Goal: Task Accomplishment & Management: Manage account settings

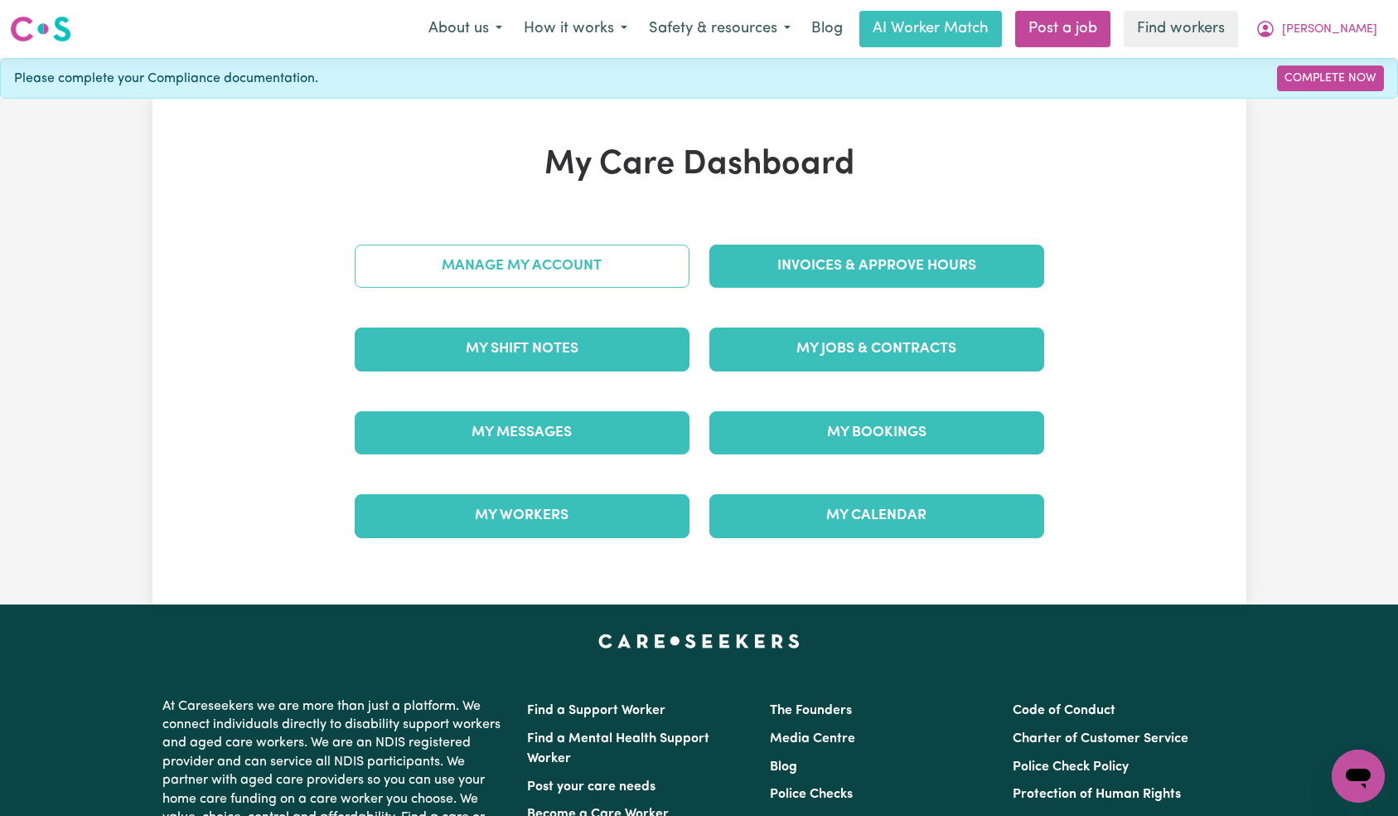
click at [599, 247] on link "Manage My Account" at bounding box center [522, 266] width 335 height 43
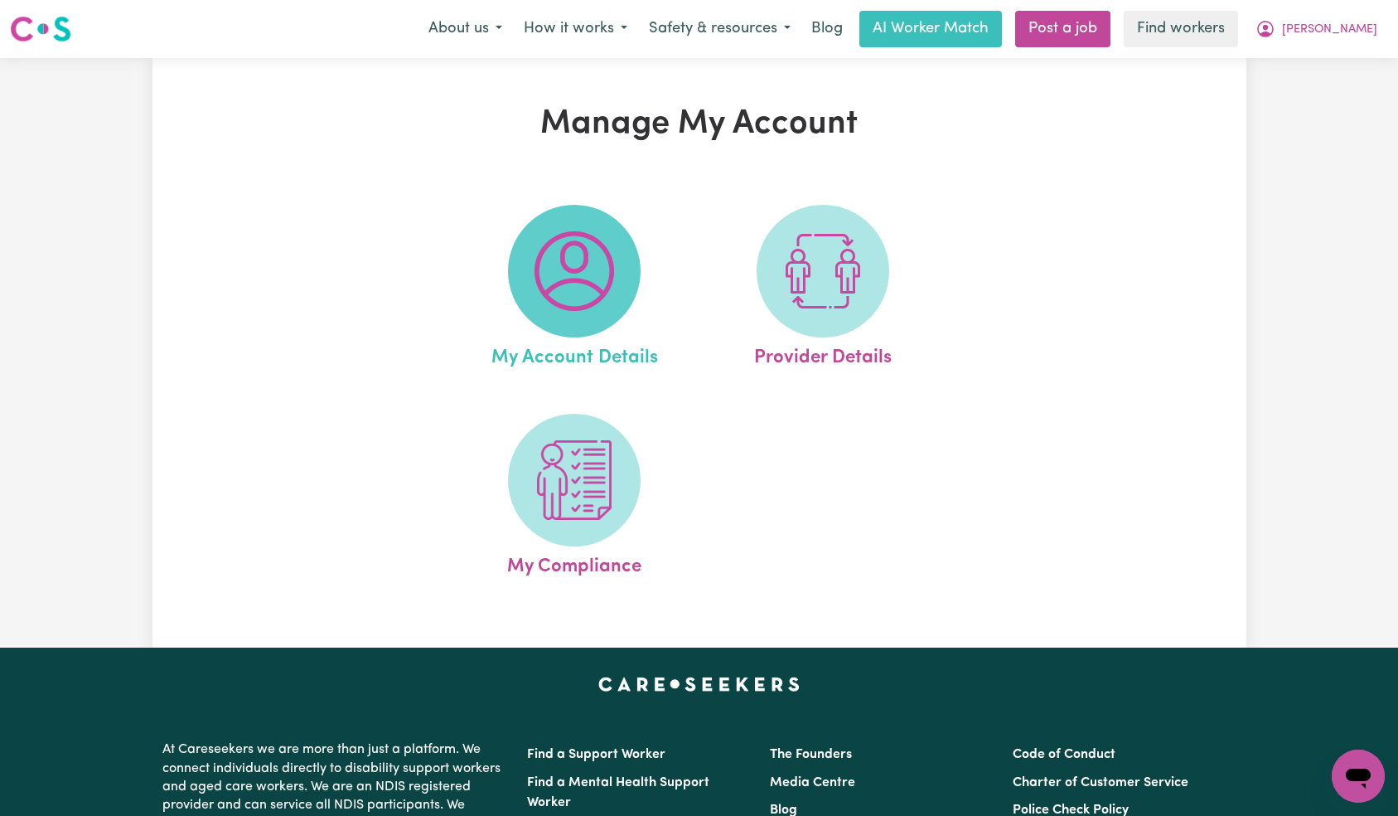
click at [611, 288] on img at bounding box center [575, 271] width 80 height 80
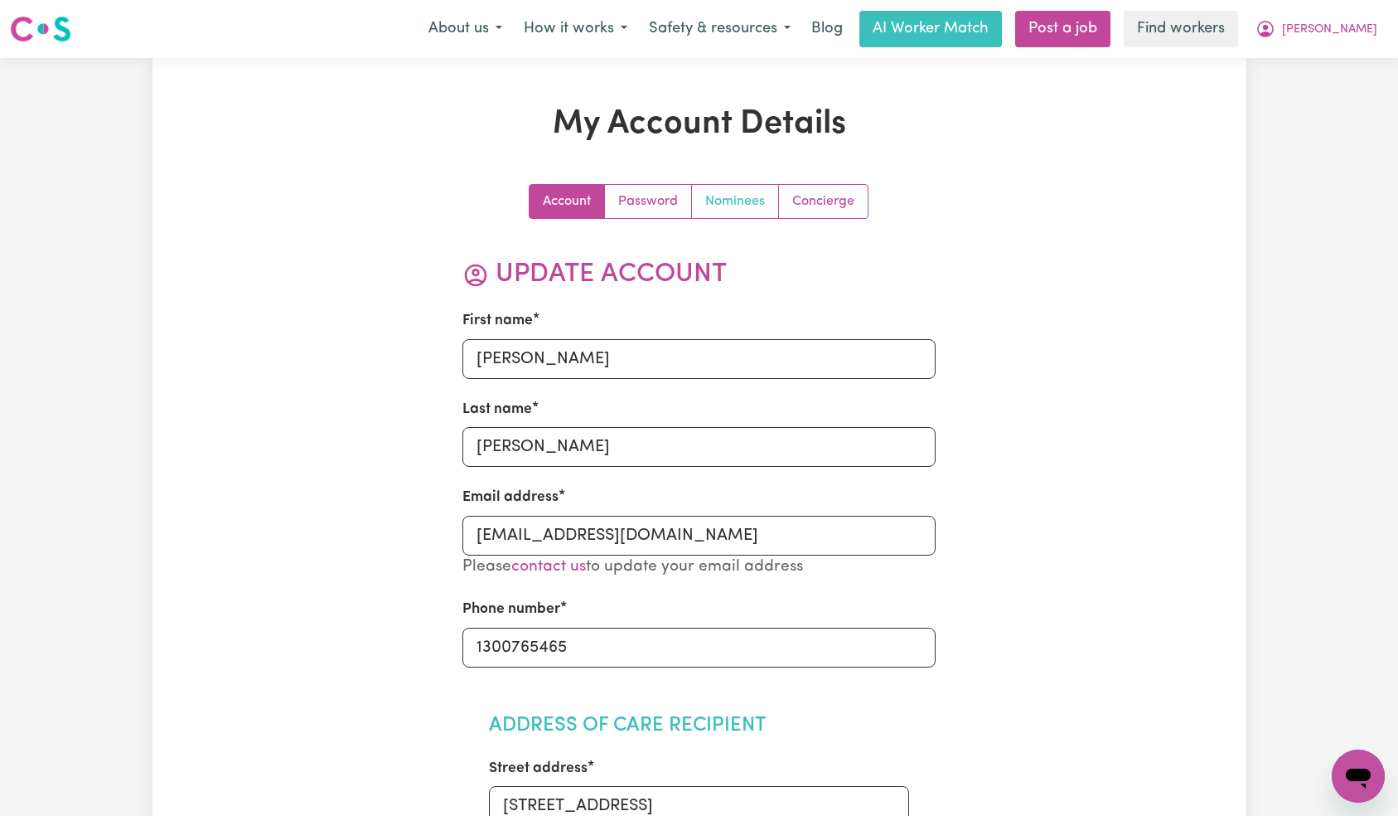
click at [725, 195] on link "Nominees" at bounding box center [735, 201] width 87 height 33
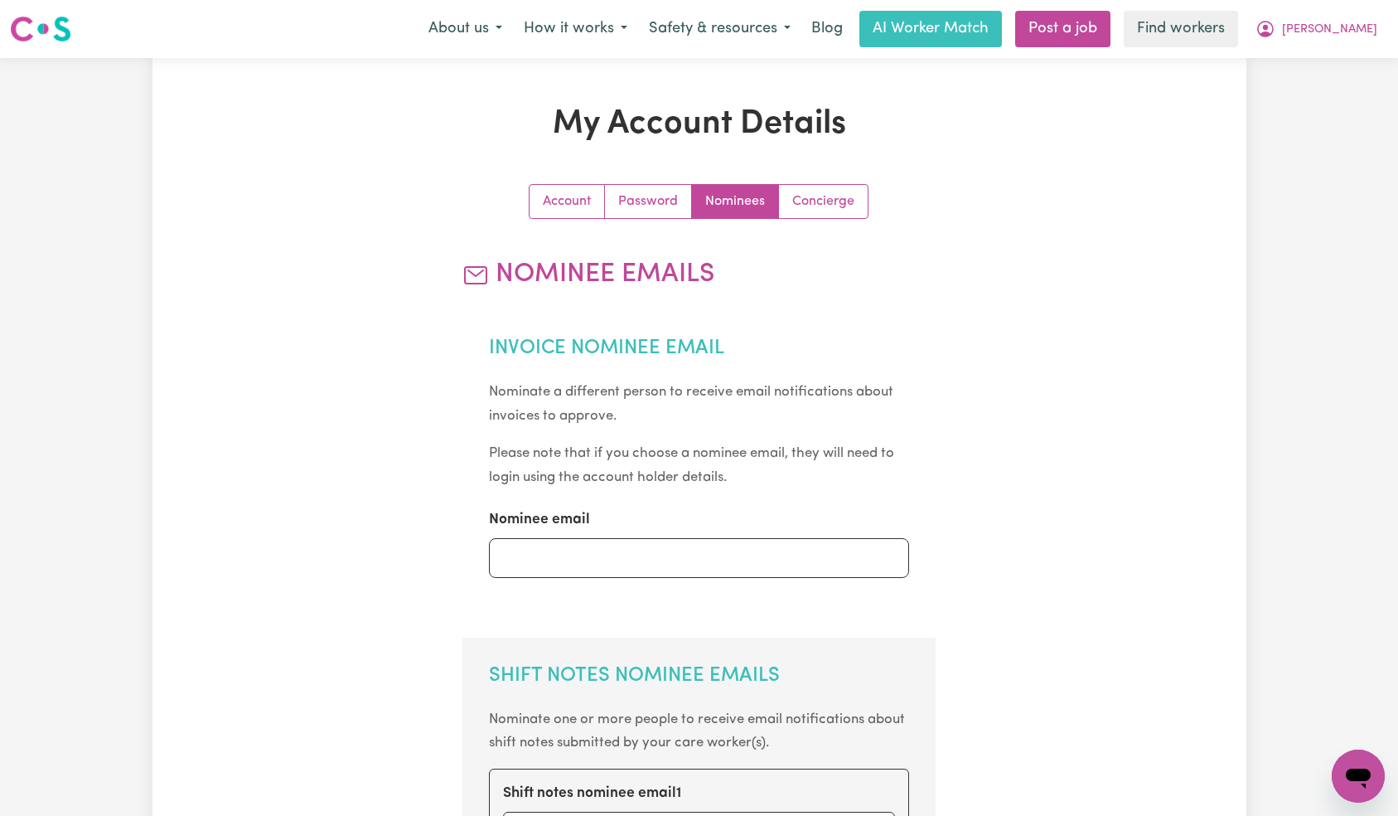
scroll to position [787, 0]
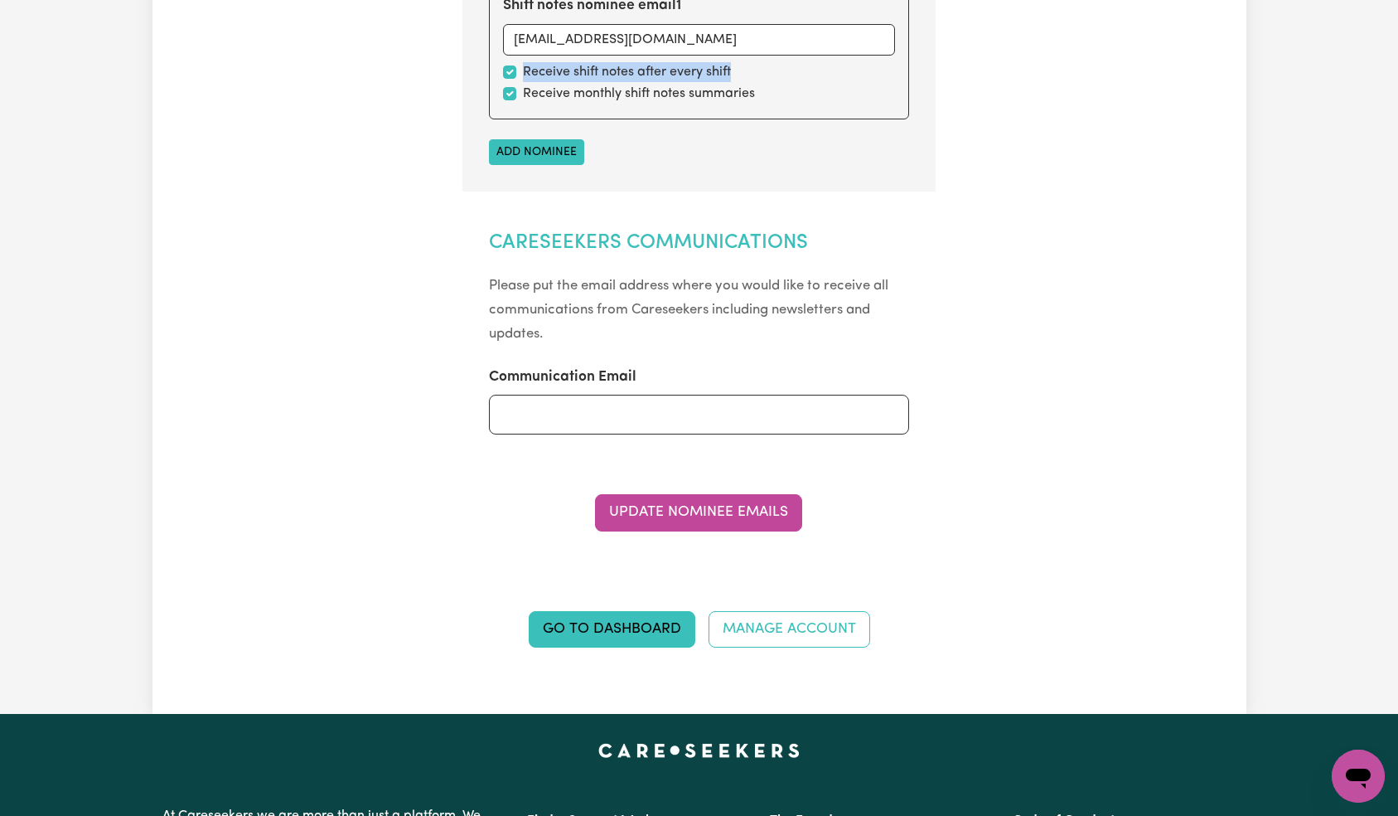
drag, startPoint x: 512, startPoint y: 81, endPoint x: 510, endPoint y: 99, distance: 17.6
click at [511, 93] on div "Shift notes nominee email 1 [EMAIL_ADDRESS][DOMAIN_NAME] Receive shift notes af…" at bounding box center [699, 50] width 420 height 138
click at [510, 99] on input "checkbox" at bounding box center [509, 93] width 13 height 13
checkbox input "false"
click at [705, 503] on button "Update Nominee Emails" at bounding box center [698, 512] width 207 height 36
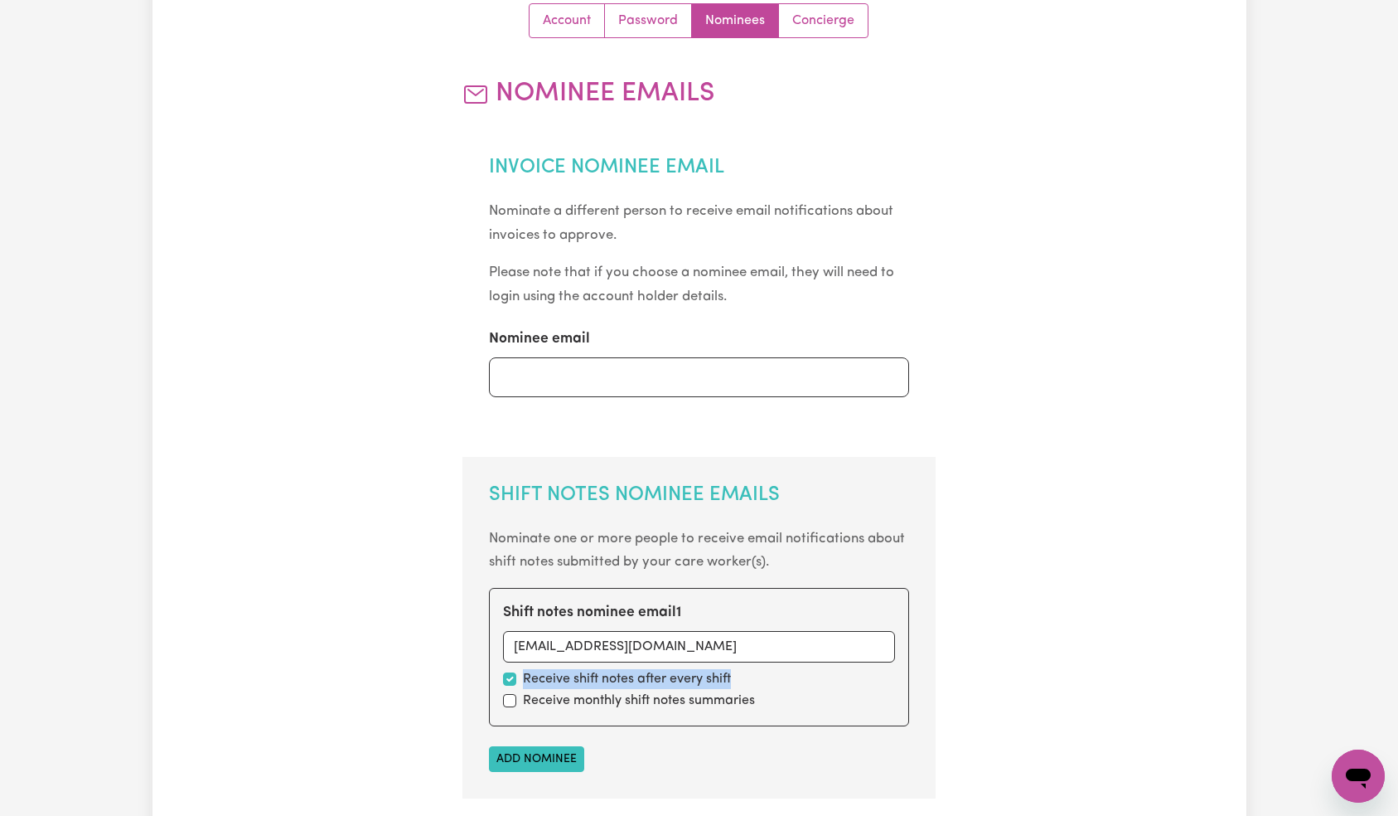
scroll to position [0, 0]
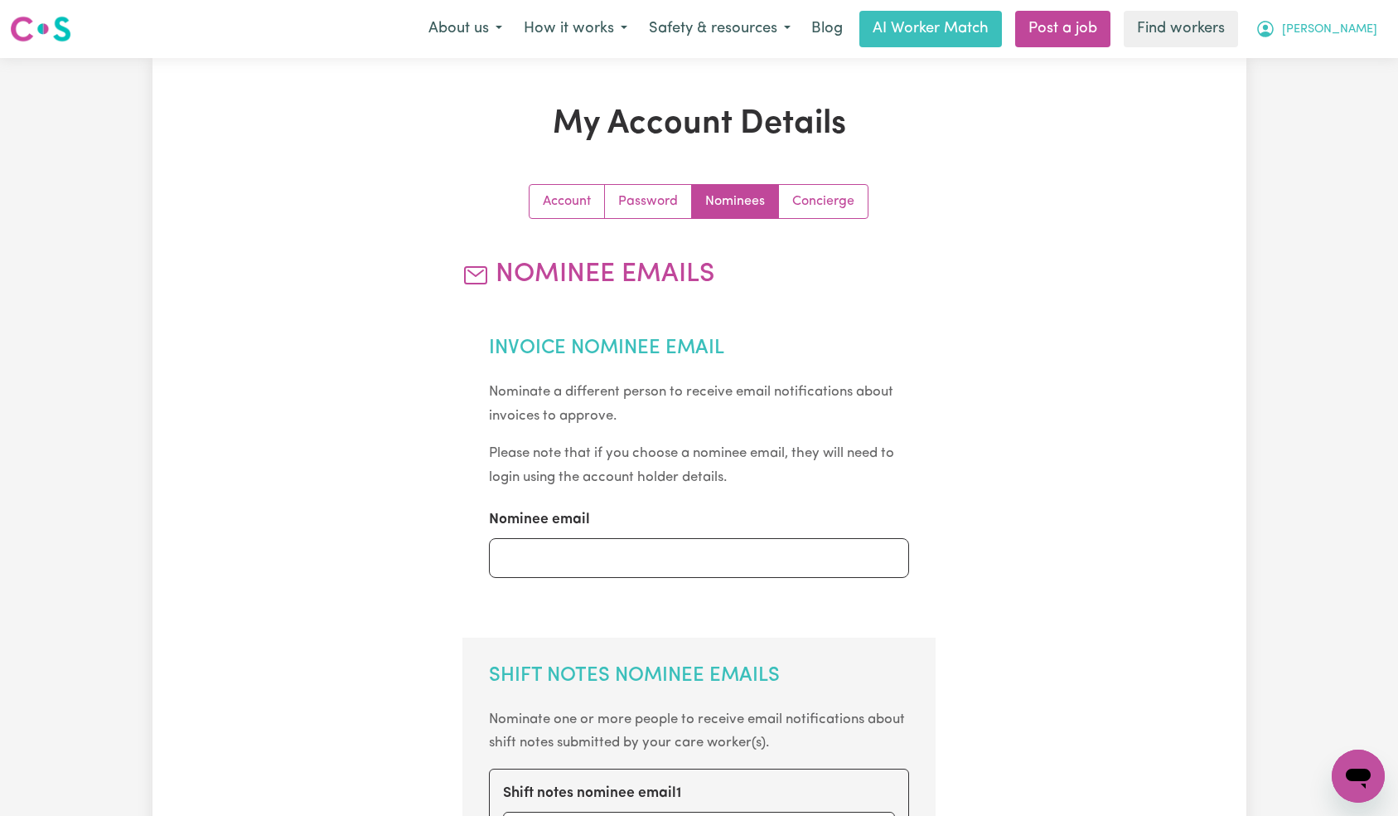
click at [1360, 32] on span "[PERSON_NAME]" at bounding box center [1329, 30] width 95 height 18
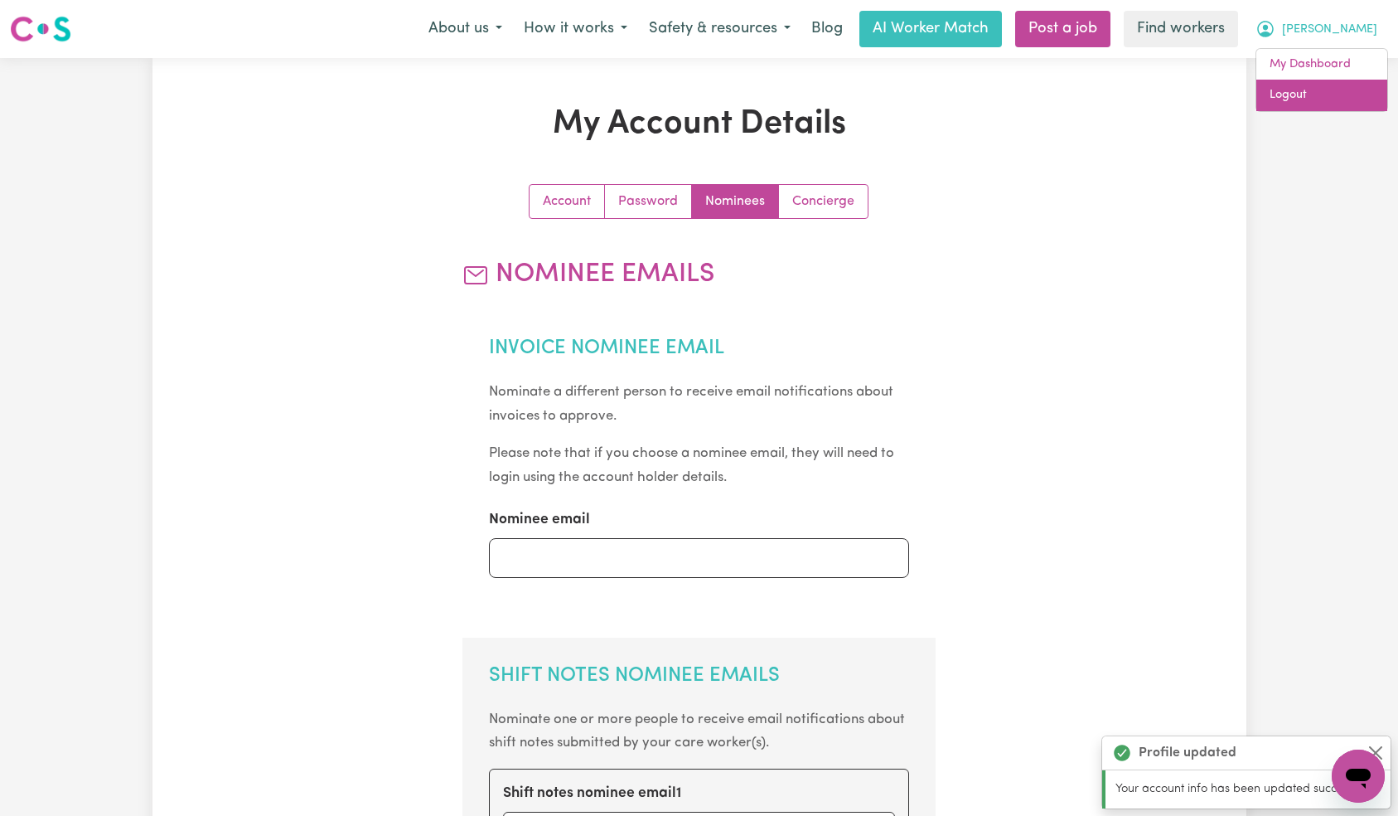
click at [1354, 95] on link "Logout" at bounding box center [1322, 95] width 131 height 31
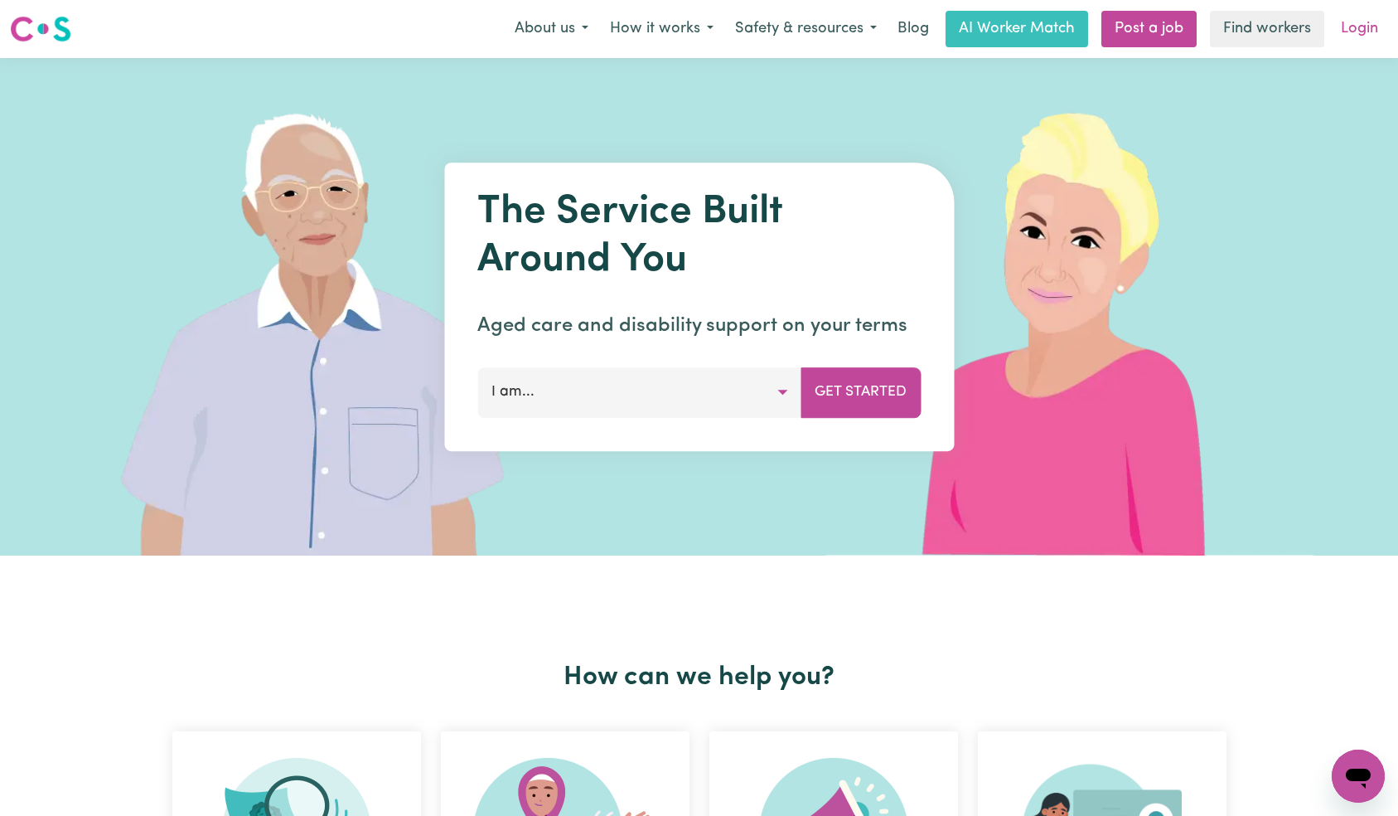
click at [1358, 20] on link "Login" at bounding box center [1359, 29] width 57 height 36
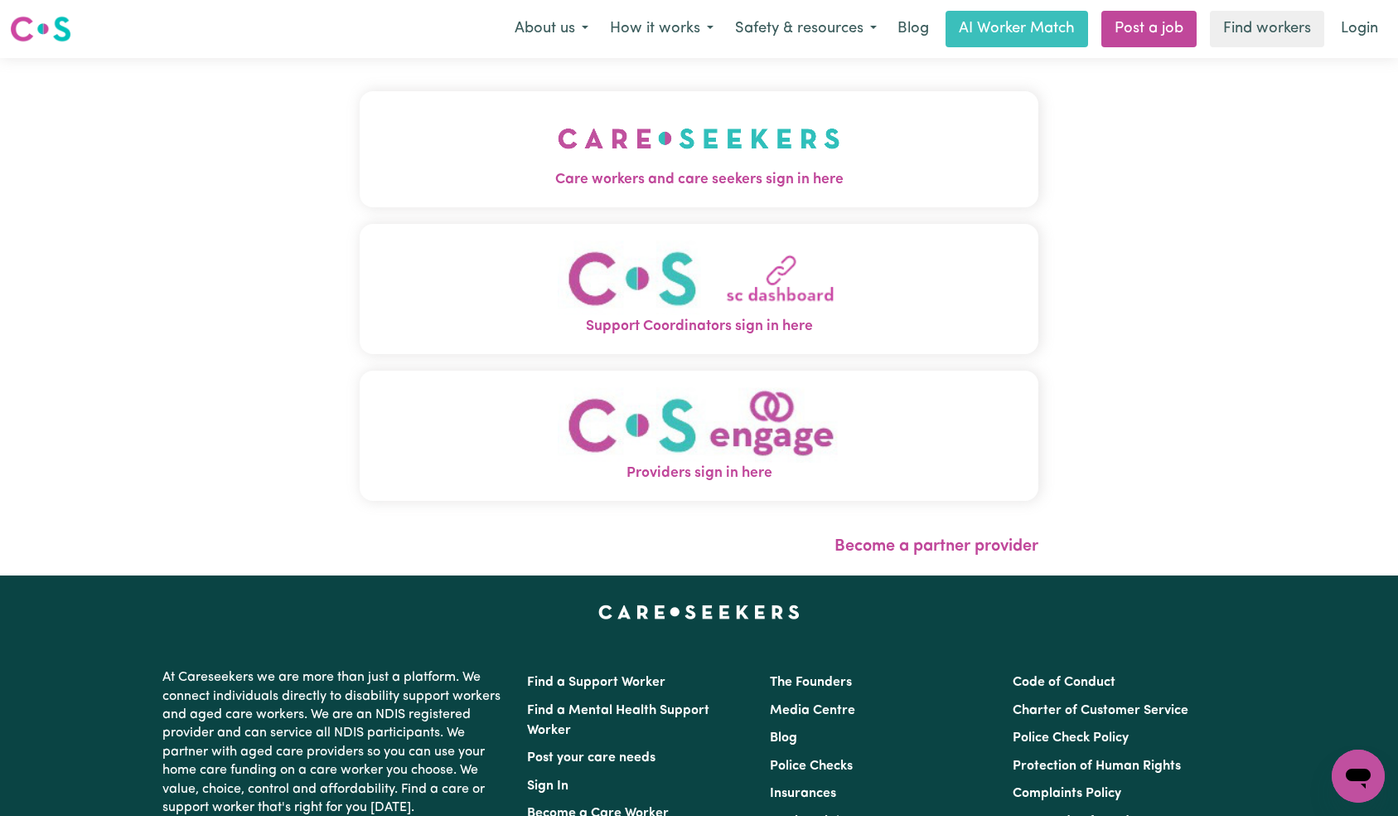
click at [558, 157] on img "Care workers and care seekers sign in here" at bounding box center [699, 138] width 283 height 61
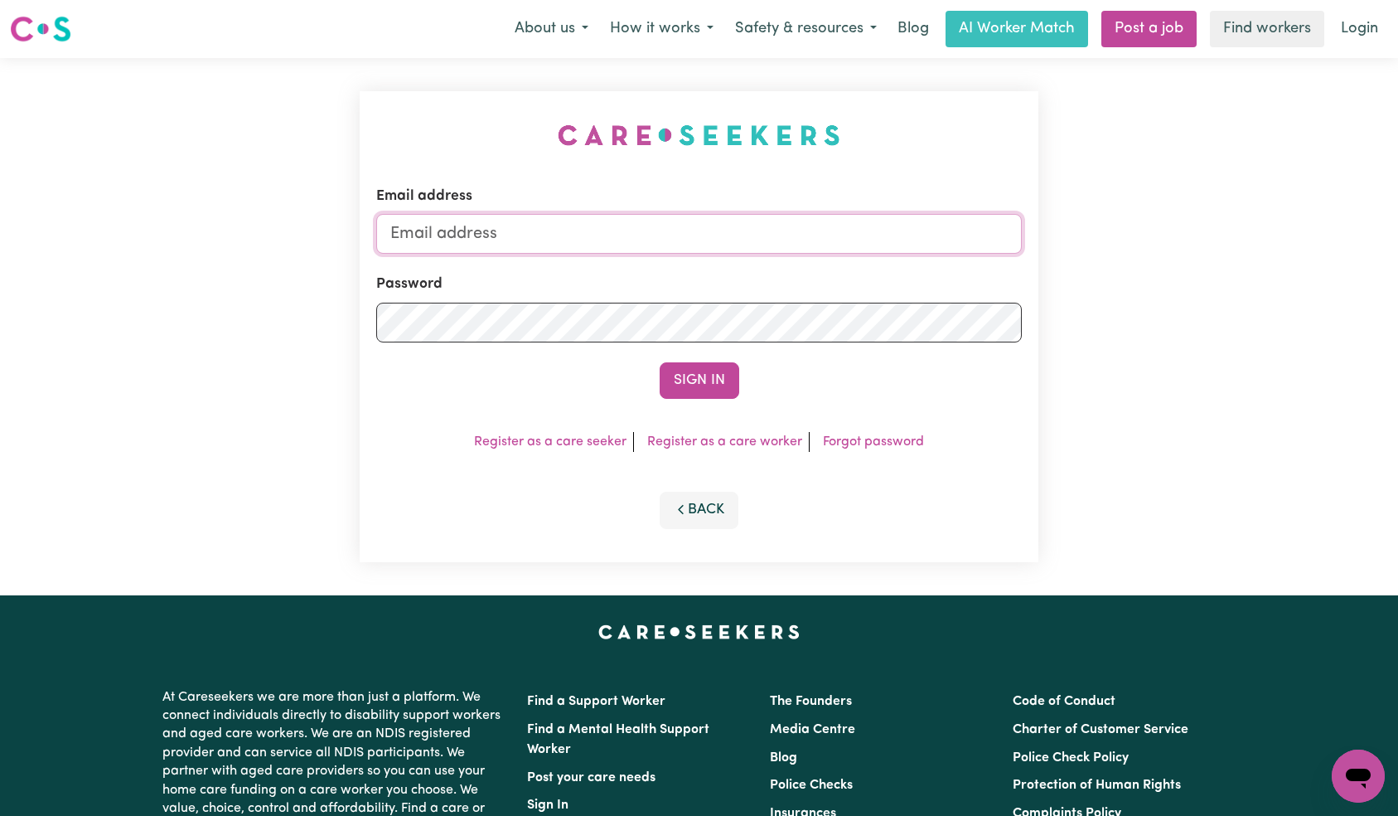
click at [751, 234] on input "Email address" at bounding box center [699, 234] width 647 height 40
paste input "[EMAIL_ADDRESS][DOMAIN_NAME]"
type input "[EMAIL_ADDRESS][DOMAIN_NAME]"
click at [709, 400] on div "Email address [EMAIL_ADDRESS][DOMAIN_NAME] Password Sign In Register as a care …" at bounding box center [700, 326] width 680 height 471
click at [710, 393] on button "Sign In" at bounding box center [700, 380] width 80 height 36
